Goal: Transaction & Acquisition: Purchase product/service

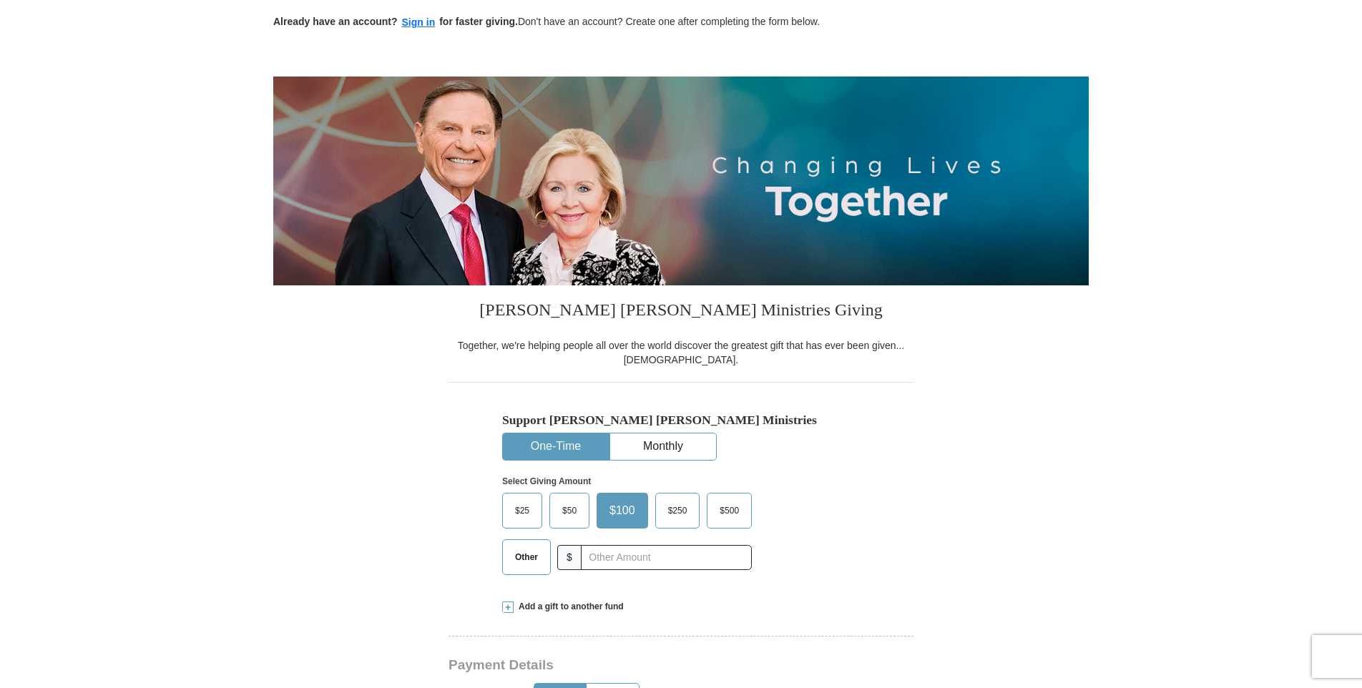
scroll to position [215, 0]
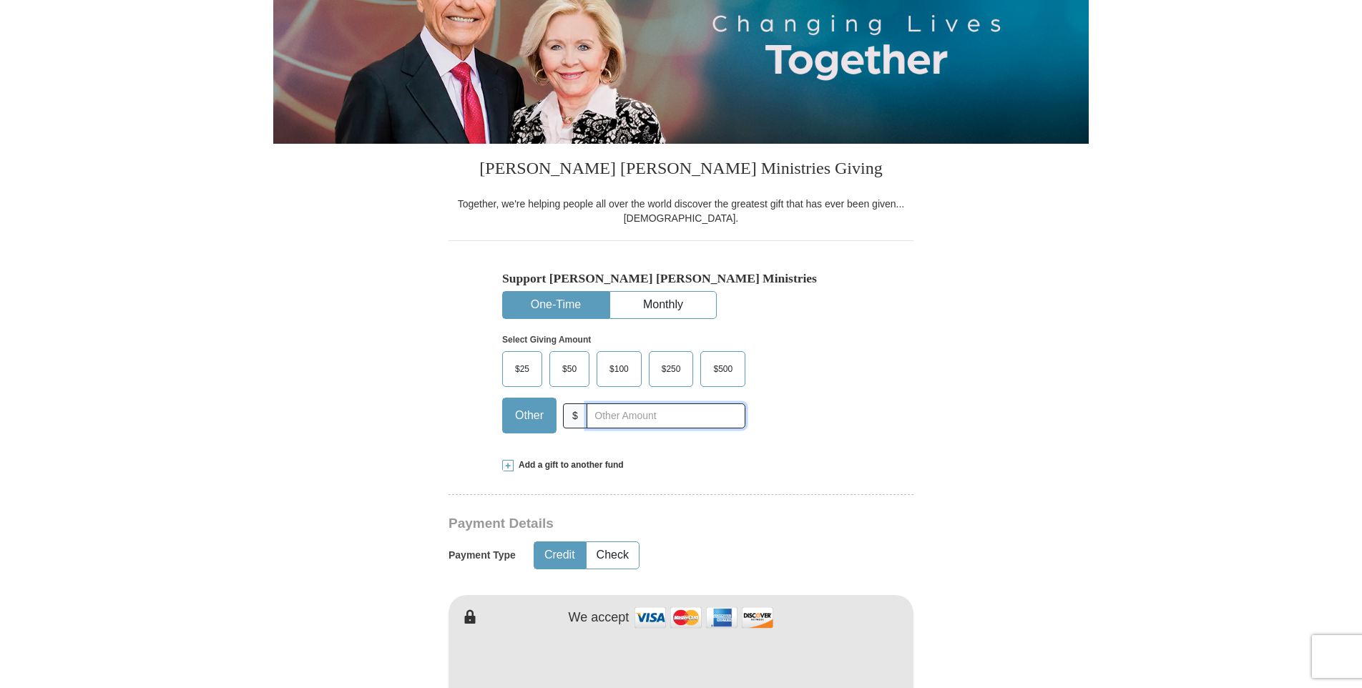
click at [623, 419] on input "text" at bounding box center [666, 416] width 159 height 25
type input "22.00"
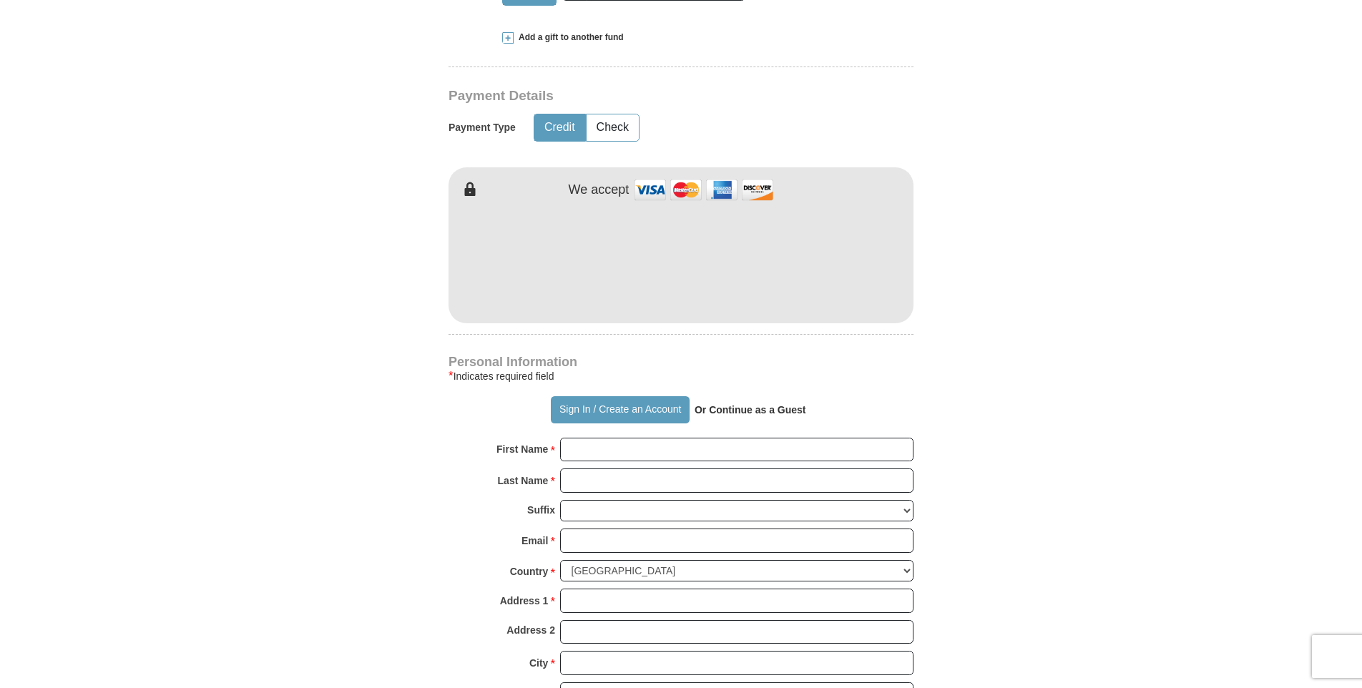
scroll to position [644, 0]
click at [602, 442] on input "First Name *" at bounding box center [736, 449] width 353 height 24
type input "[PERSON_NAME]"
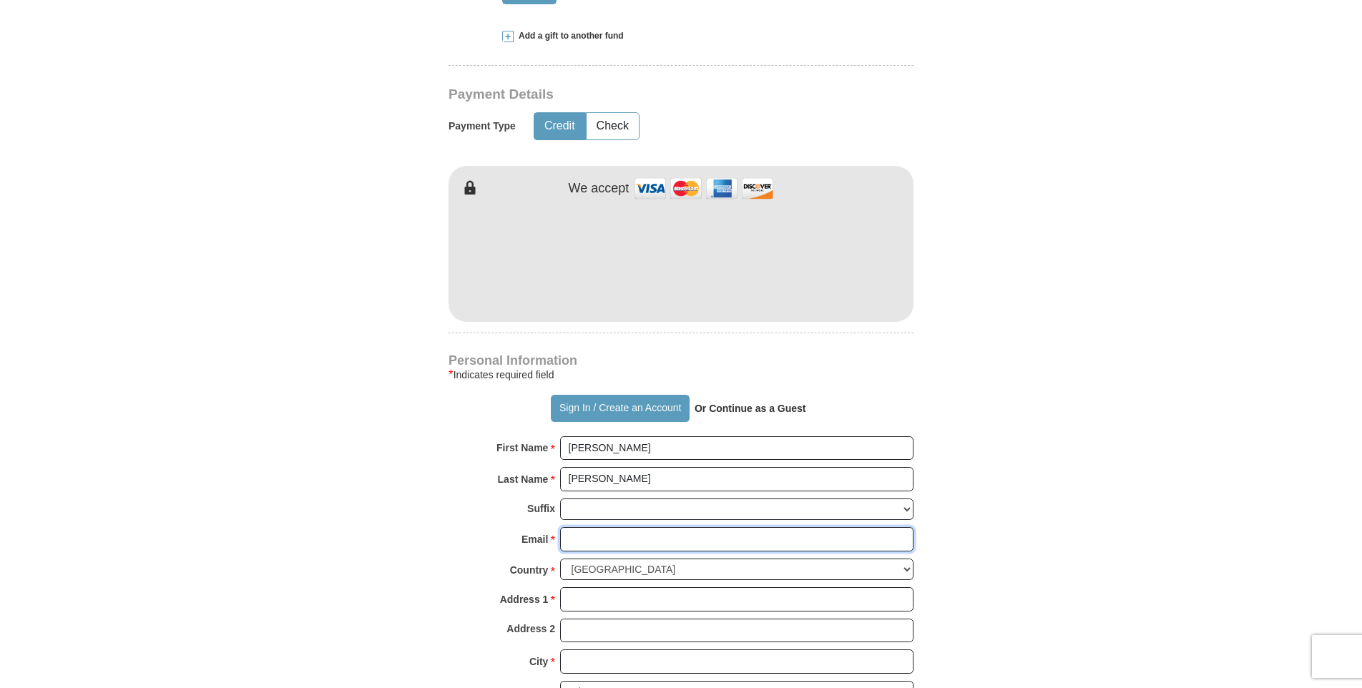
type input "[EMAIL_ADDRESS][DOMAIN_NAME]"
type input "24640 THORNDYKE ST"
type input "Southfield"
select select "MI"
type input "48033"
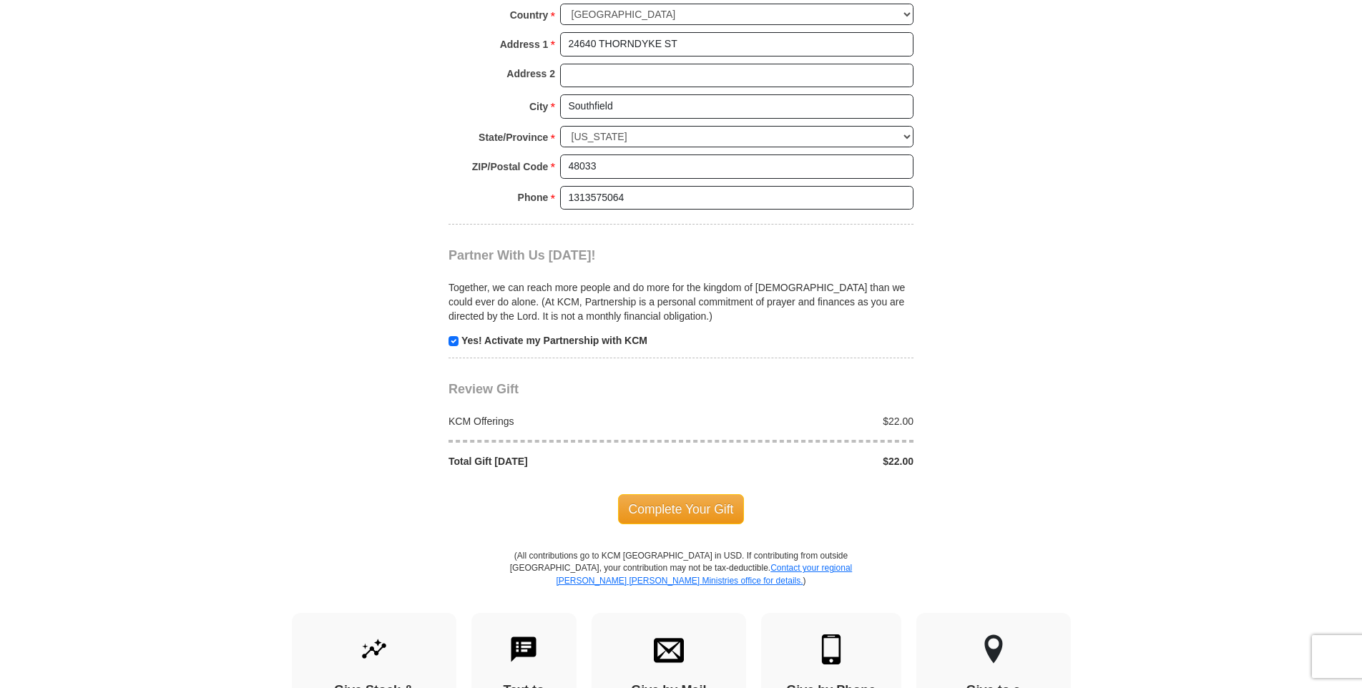
scroll to position [1216, 0]
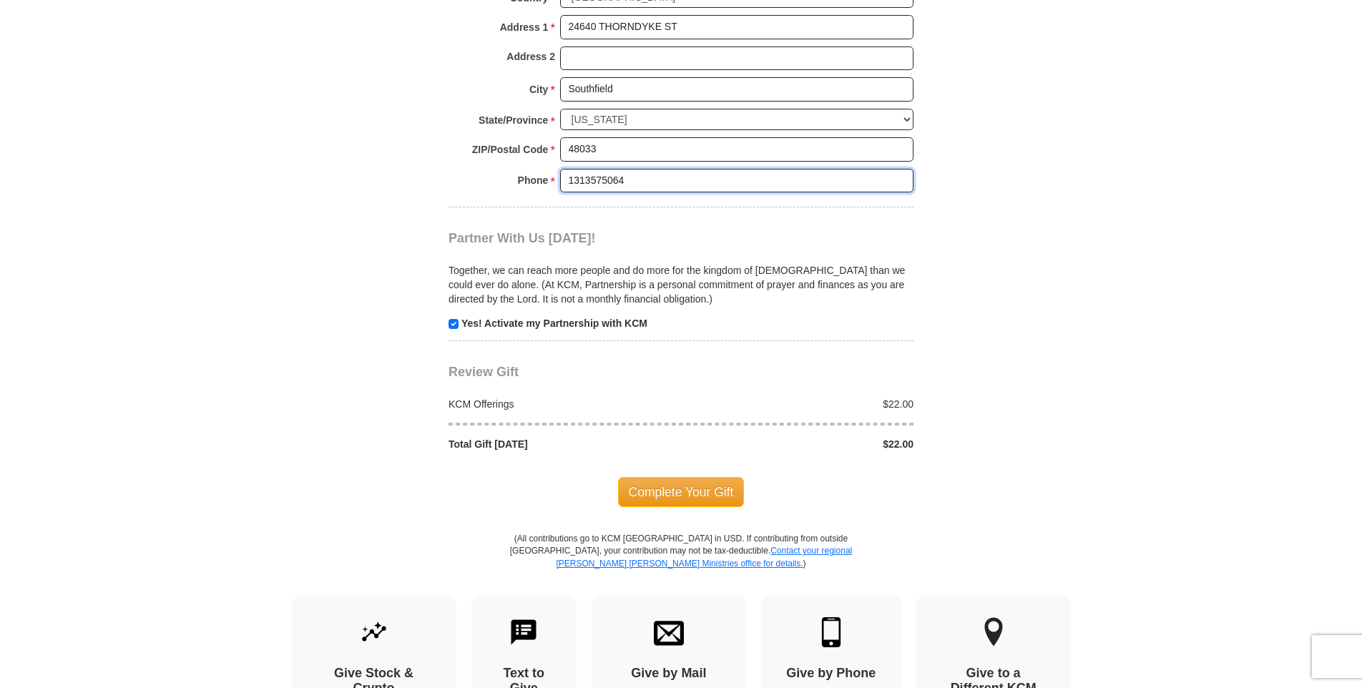
click at [645, 190] on input "1313575064" at bounding box center [736, 181] width 353 height 24
type input "13135750644"
type input "24640 THORNDYKE ST"
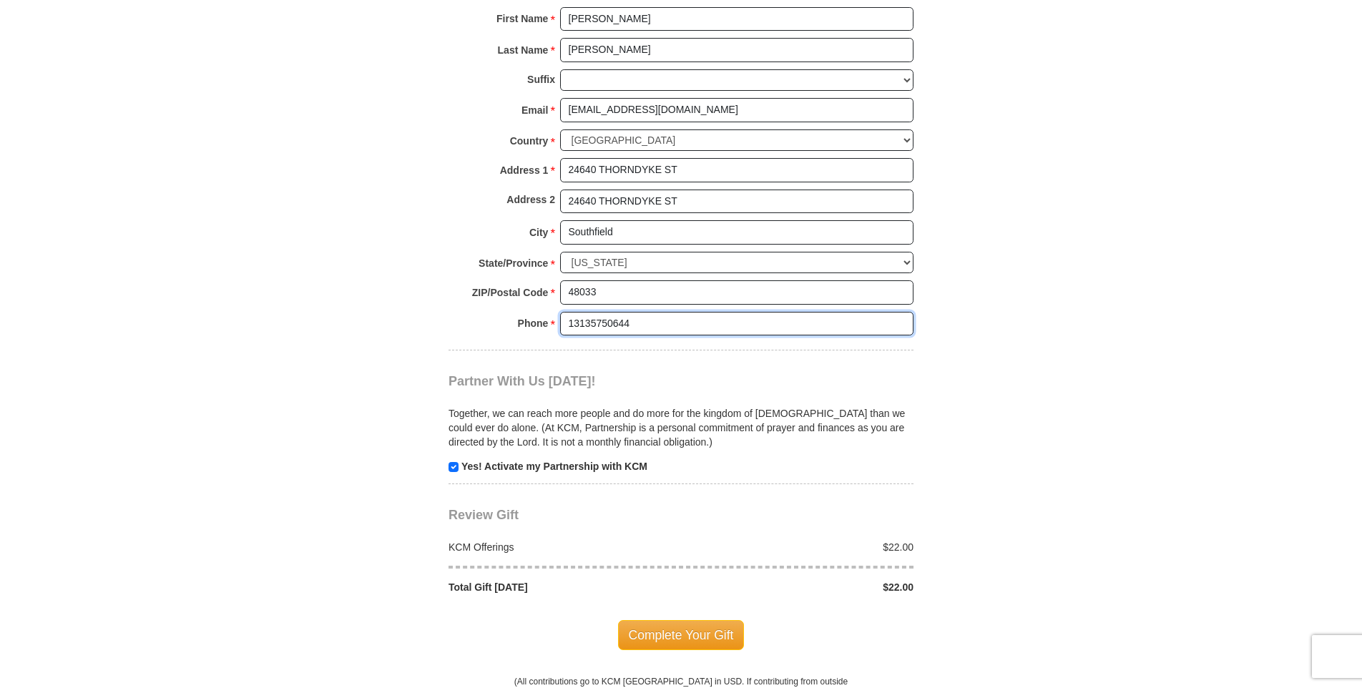
scroll to position [1288, 0]
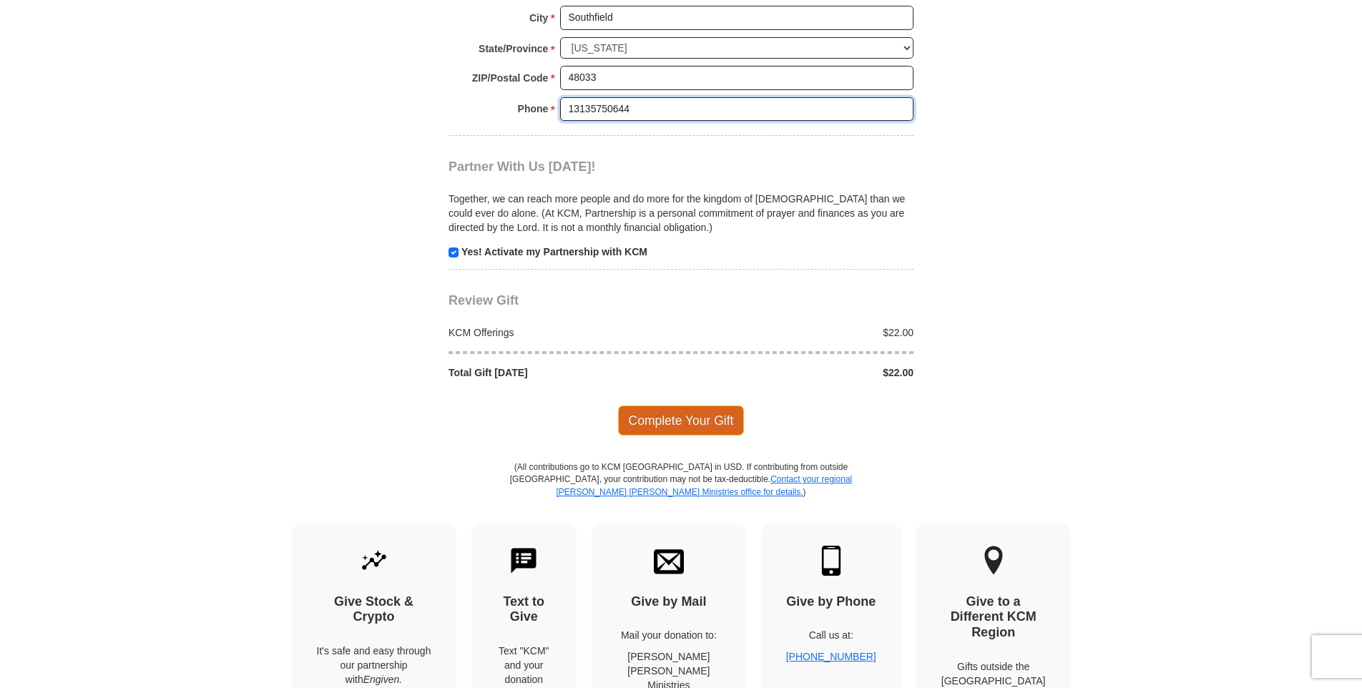
type input "13135750644"
click at [683, 419] on span "Complete Your Gift" at bounding box center [681, 421] width 127 height 30
